Goal: Task Accomplishment & Management: Manage account settings

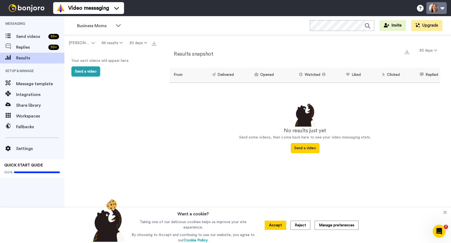
click at [432, 10] on button at bounding box center [436, 8] width 20 height 12
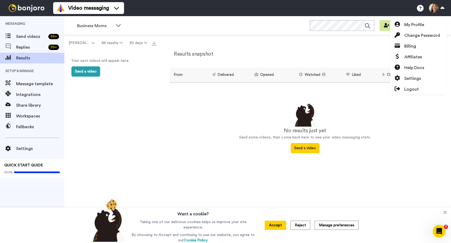
click at [386, 24] on icon at bounding box center [386, 25] width 5 height 4
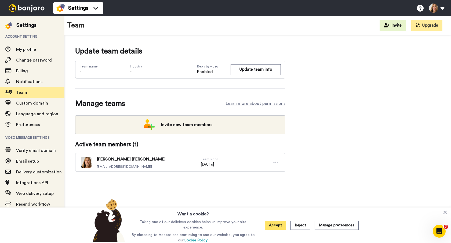
click at [276, 224] on button "Accept" at bounding box center [275, 224] width 21 height 9
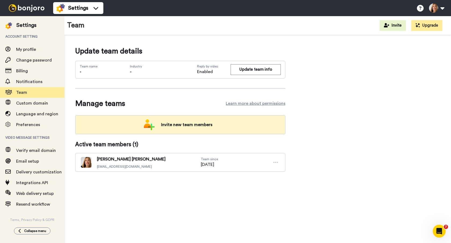
click at [189, 124] on span "Invite new team members" at bounding box center [187, 124] width 60 height 11
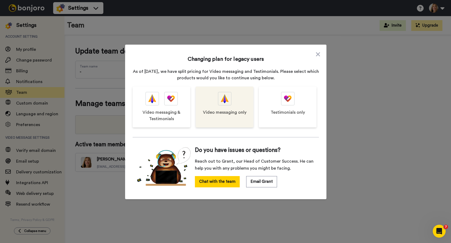
click at [221, 100] on img at bounding box center [225, 98] width 8 height 13
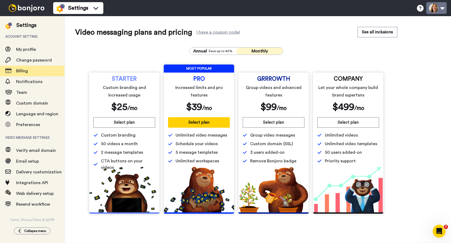
click at [436, 8] on button at bounding box center [436, 8] width 20 height 12
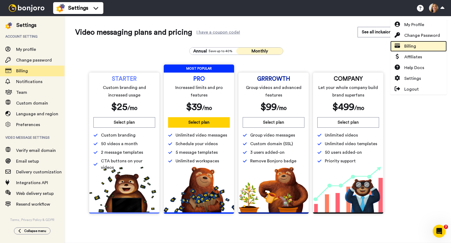
click at [416, 46] on link "Billing" at bounding box center [418, 46] width 56 height 11
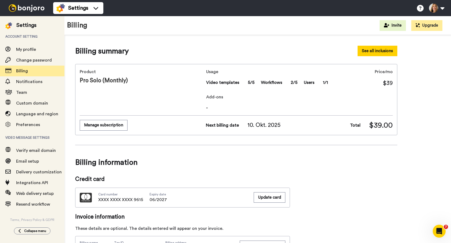
click at [378, 52] on button "See all inclusions" at bounding box center [377, 51] width 40 height 10
